Goal: Information Seeking & Learning: Learn about a topic

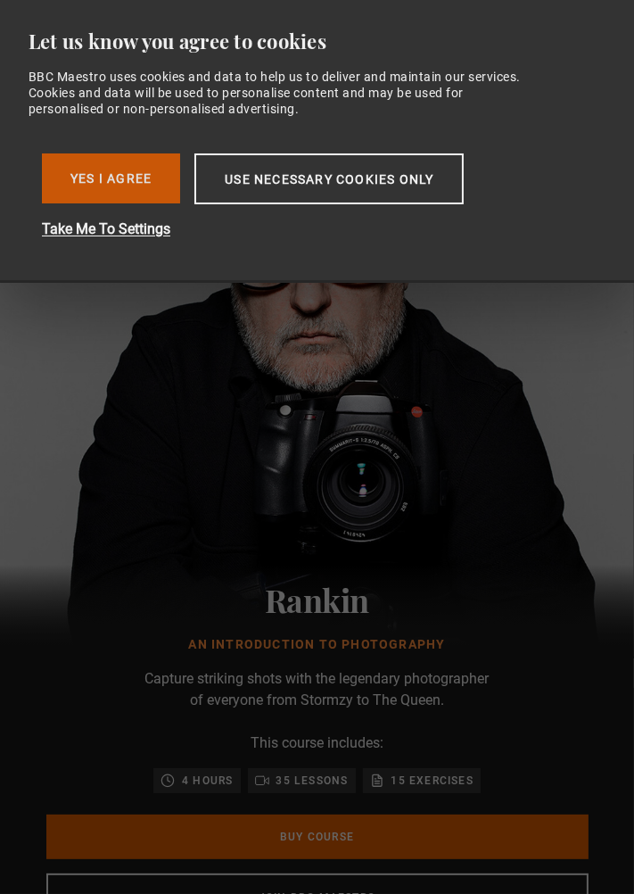
click at [137, 186] on button "Yes I Agree" at bounding box center [111, 178] width 138 height 50
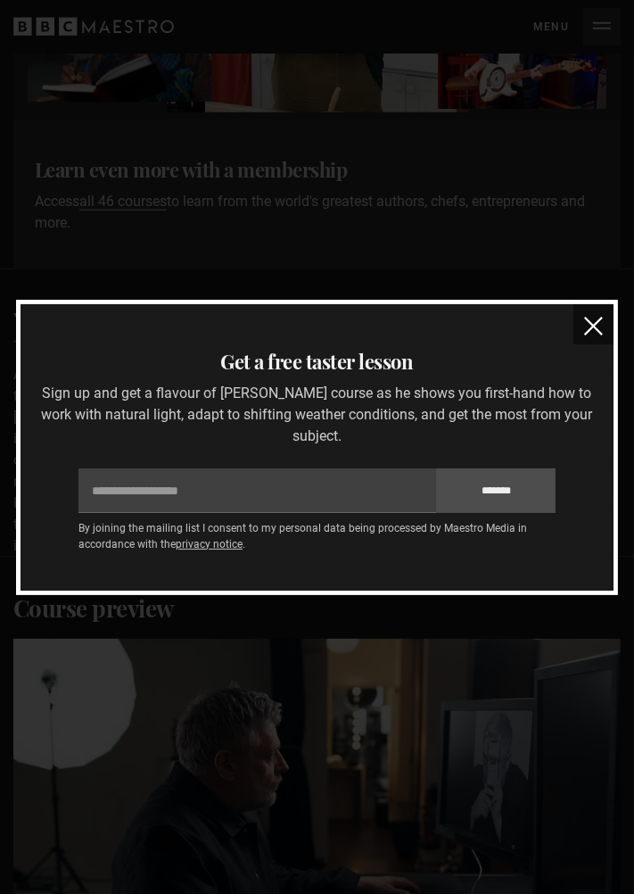
scroll to position [1474, 0]
click at [543, 374] on h3 "Get a free taster lesson" at bounding box center [317, 361] width 579 height 29
click at [575, 344] on button "close" at bounding box center [594, 324] width 40 height 40
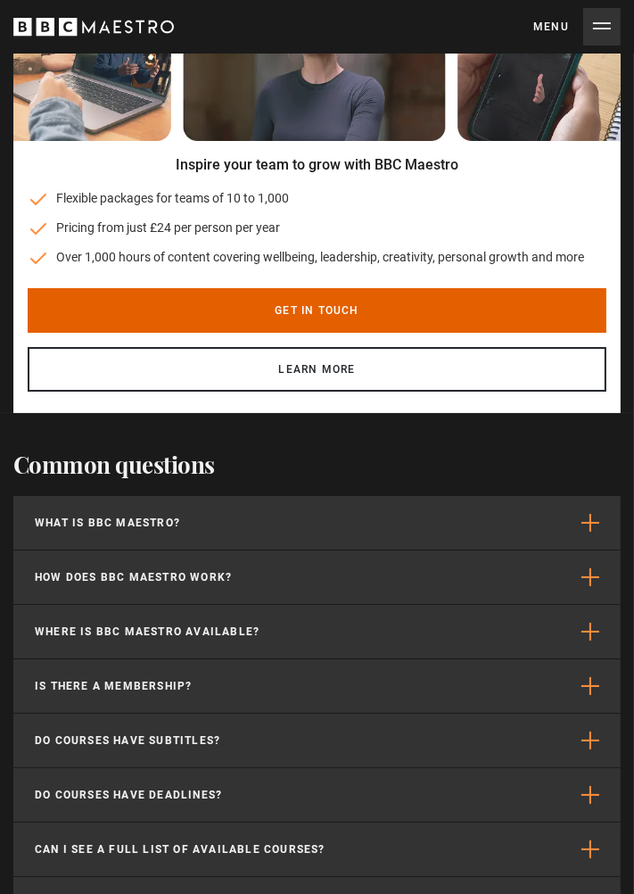
scroll to position [5565, 0]
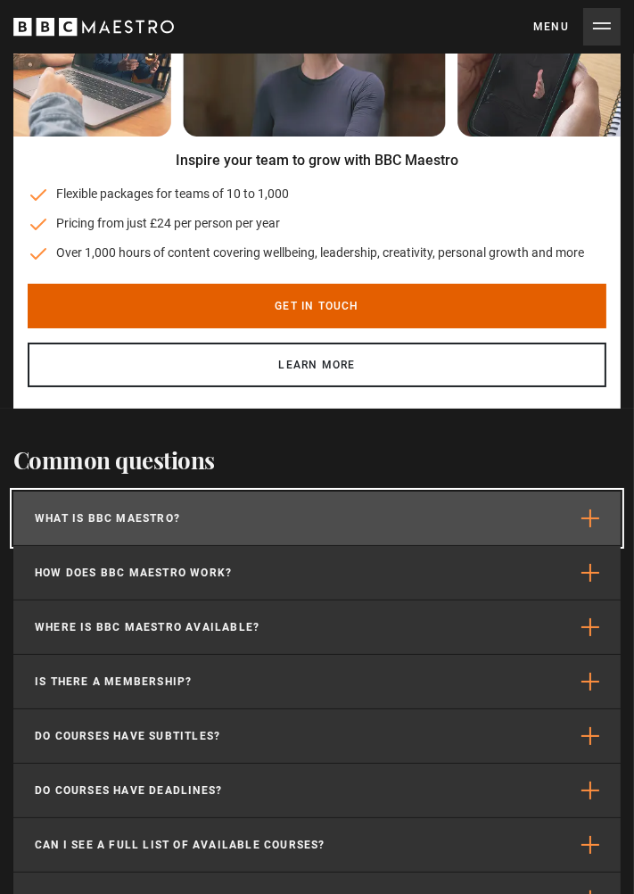
click at [542, 495] on button "What is BBC Maestro?" at bounding box center [317, 519] width 608 height 54
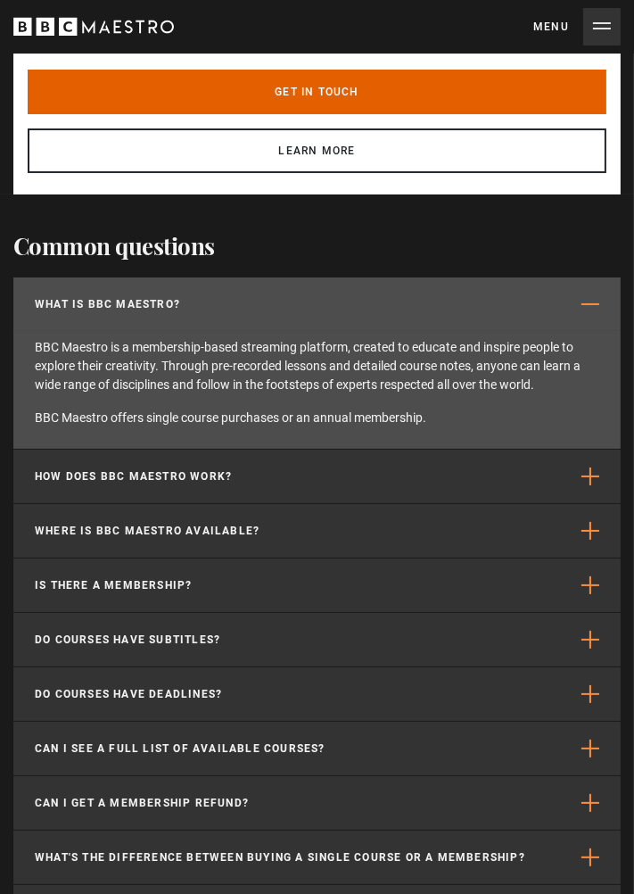
scroll to position [5780, 0]
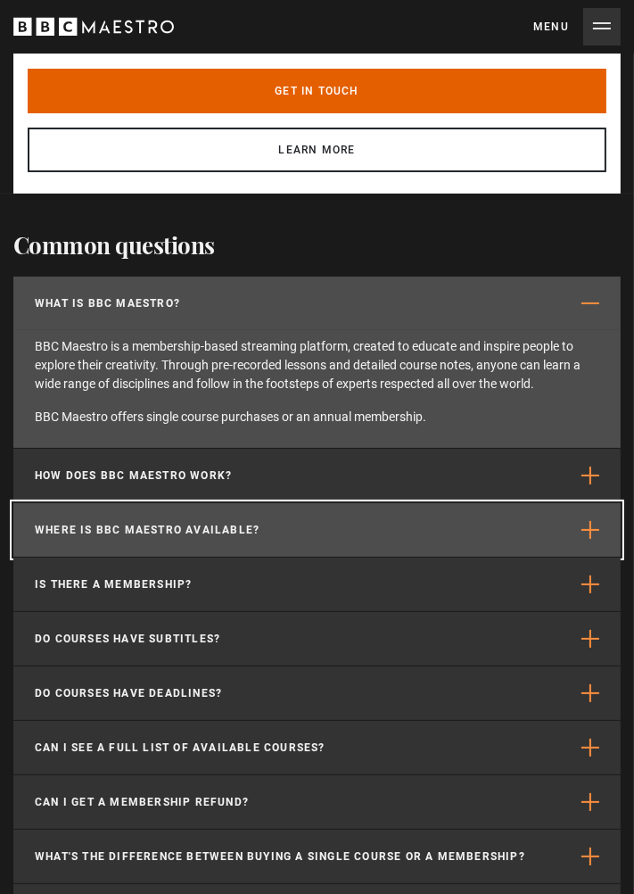
click at [547, 503] on button "Where is BBC Maestro available?" at bounding box center [317, 530] width 608 height 54
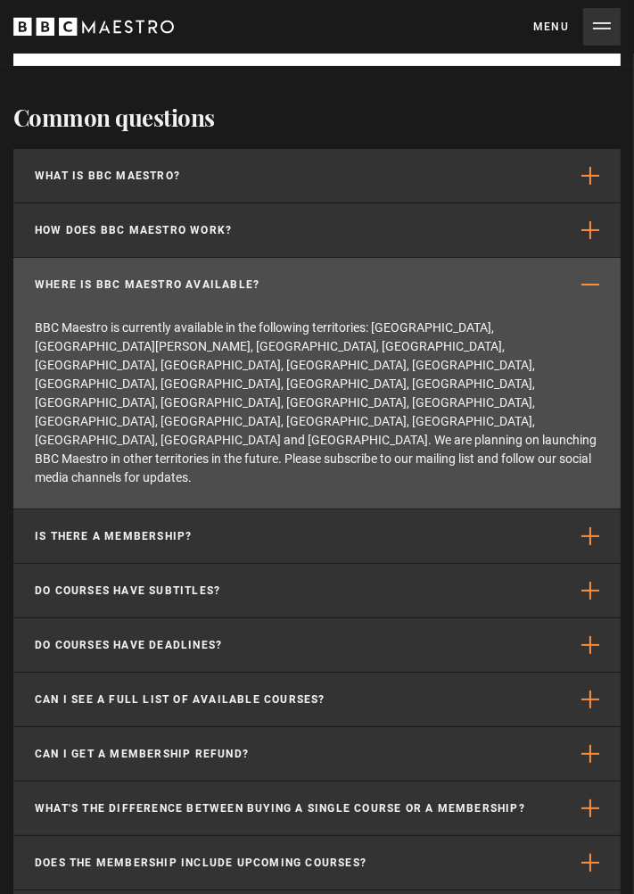
scroll to position [0, 1181]
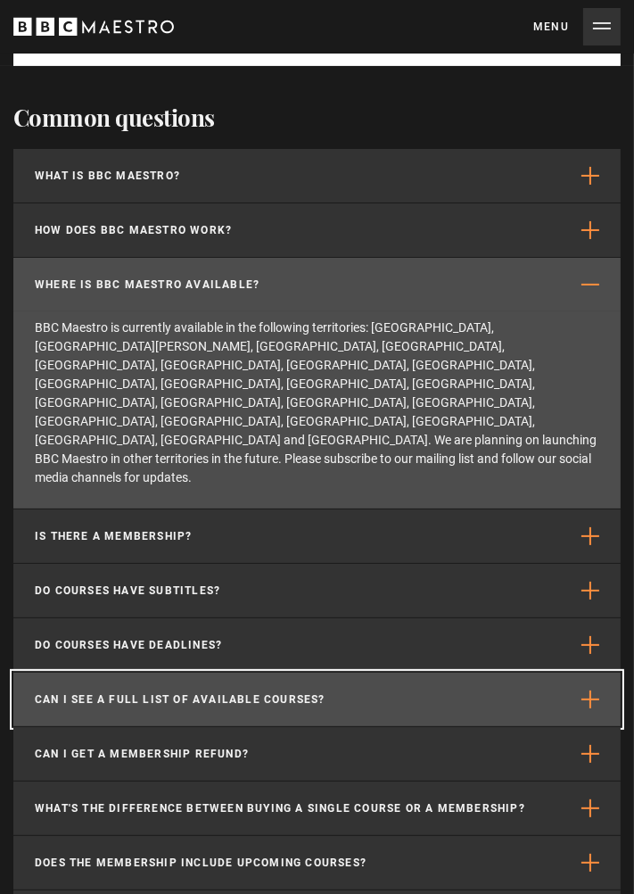
click at [517, 673] on button "Can I see a full list of available courses?" at bounding box center [317, 700] width 608 height 54
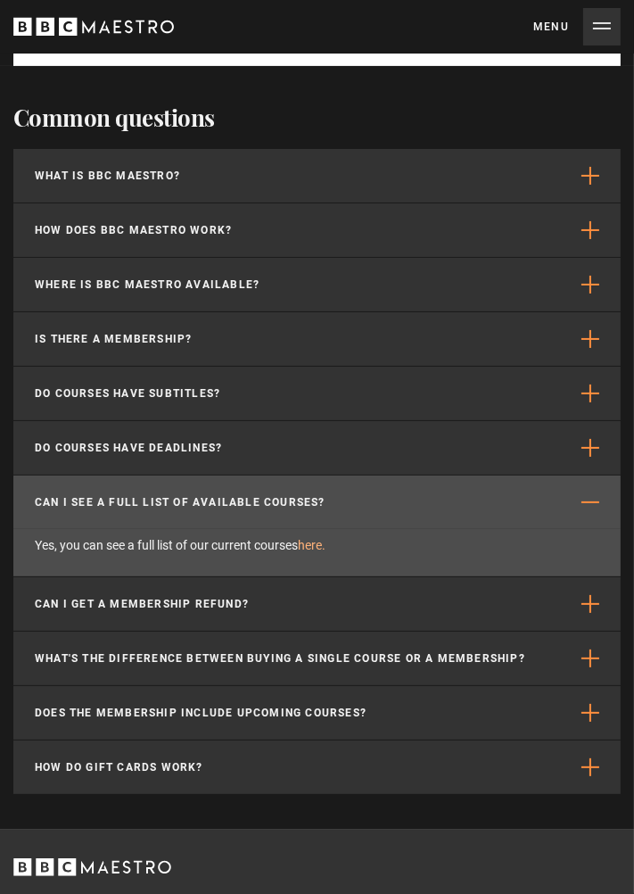
click at [324, 538] on link "here." at bounding box center [312, 545] width 28 height 14
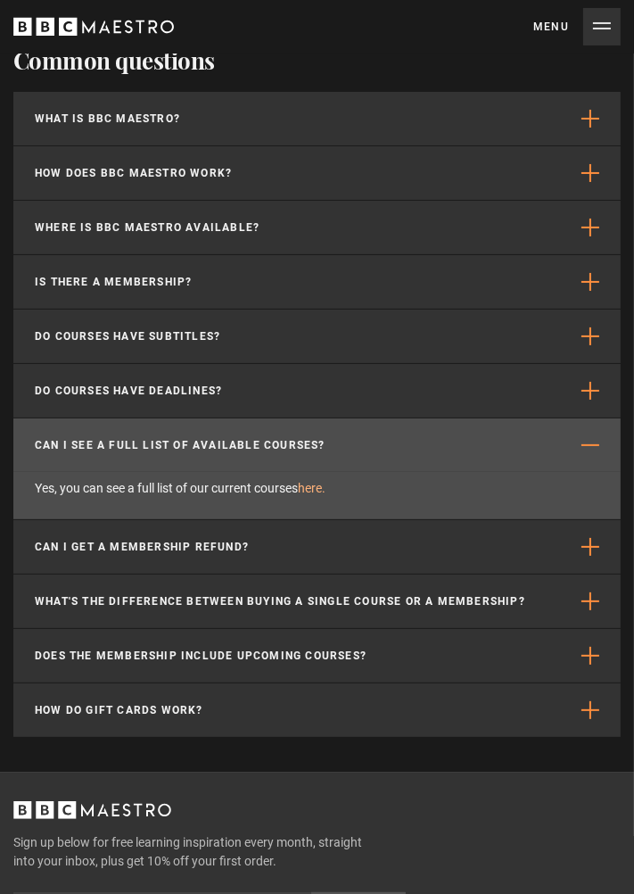
scroll to position [0, 1477]
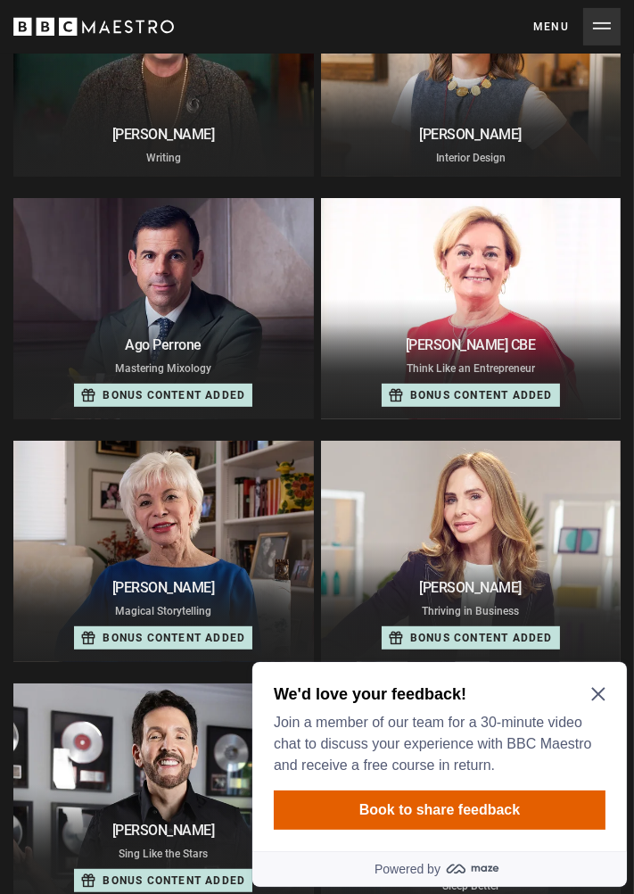
scroll to position [493, 0]
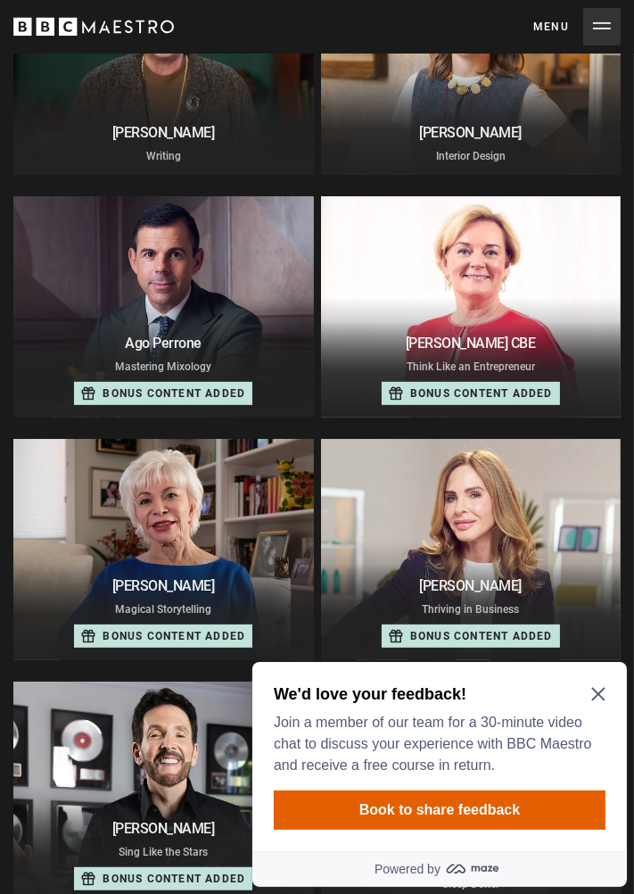
click at [117, 409] on div "Ago [PERSON_NAME] Mastering Mixology 22 lessons 4 hrs Bonus content added" at bounding box center [163, 371] width 301 height 94
